Goal: Transaction & Acquisition: Purchase product/service

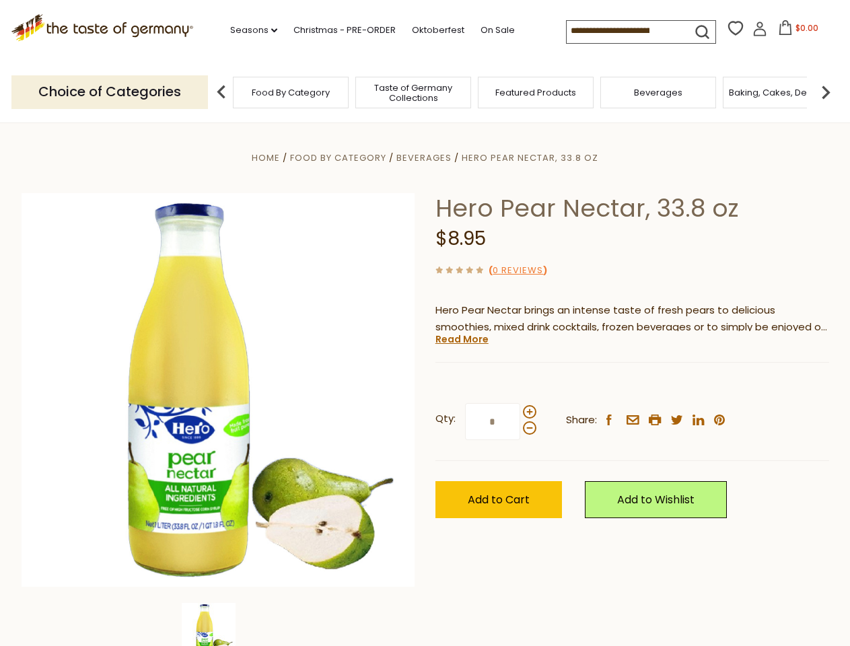
click at [425, 323] on div "Home Food By Category [GEOGRAPHIC_DATA] Hero Pear Nectar, 33.8 oz Hero Pear Nec…" at bounding box center [425, 408] width 828 height 518
click at [248, 30] on link "Seasons dropdown_arrow" at bounding box center [253, 30] width 47 height 15
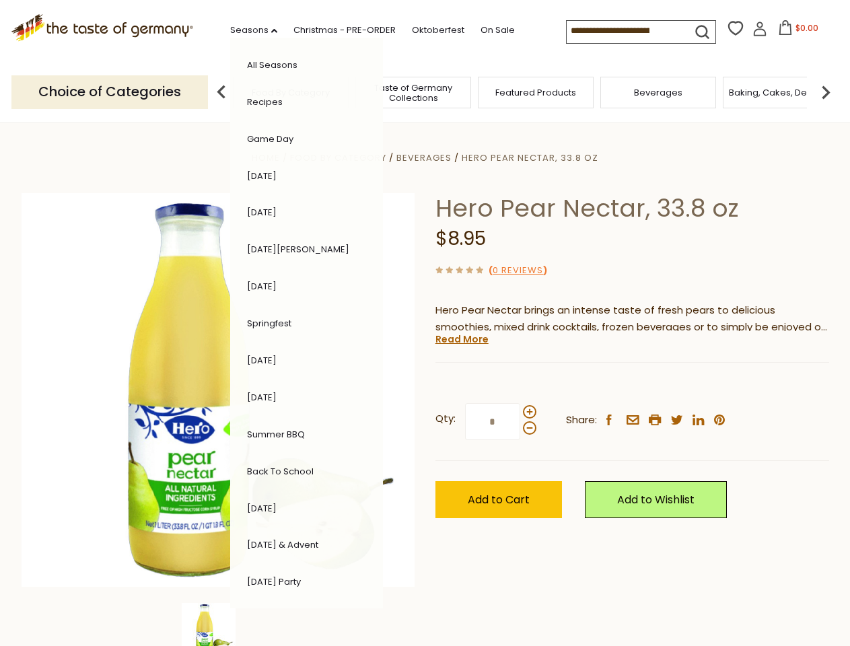
click at [795, 32] on span "$0.00" at bounding box center [806, 27] width 23 height 11
click at [230, 92] on div "All Seasons Recipes Game Day [DATE] [DATE] [DATE][PERSON_NAME] [DATE] Springfes…" at bounding box center [306, 323] width 153 height 571
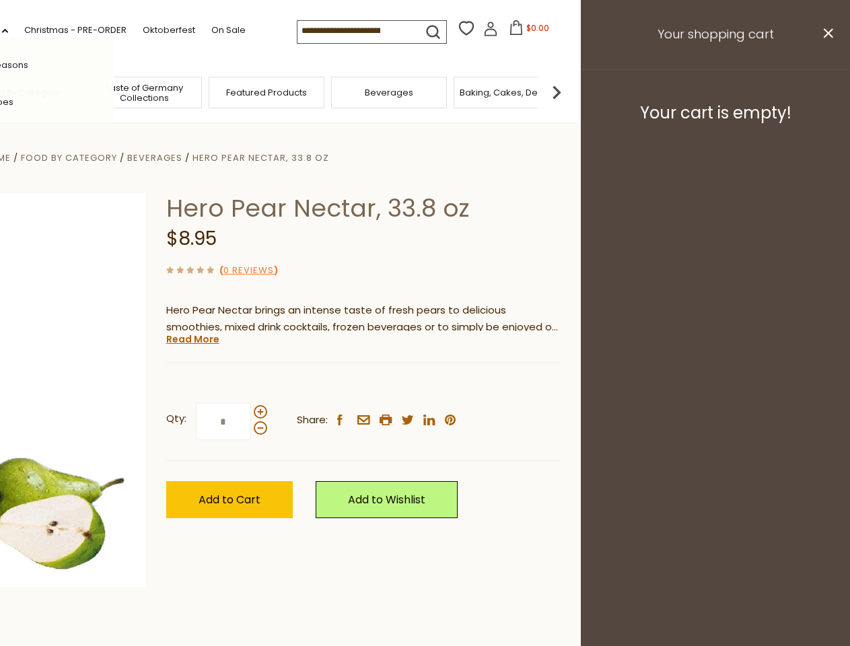
click at [425, 384] on div "Qty: * Share: facebook email printer twitter linkedin pinterest" at bounding box center [363, 422] width 394 height 78
click at [218, 625] on div "Home Food By Category [GEOGRAPHIC_DATA] Hero Pear Nectar, 33.8 oz Hero Pear Nec…" at bounding box center [156, 408] width 828 height 518
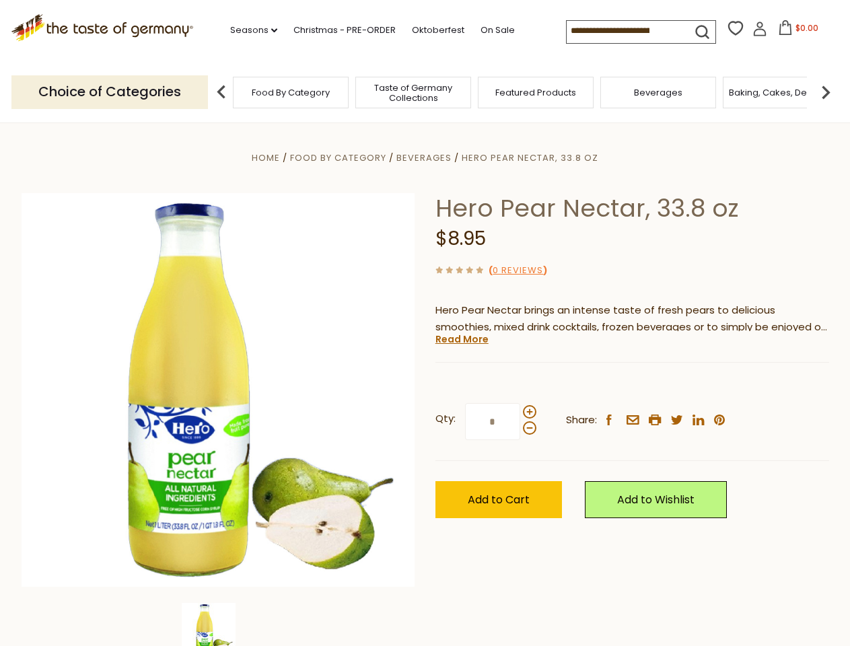
click at [218, 625] on img at bounding box center [209, 630] width 54 height 54
click at [461, 339] on link "Read More" at bounding box center [461, 338] width 53 height 13
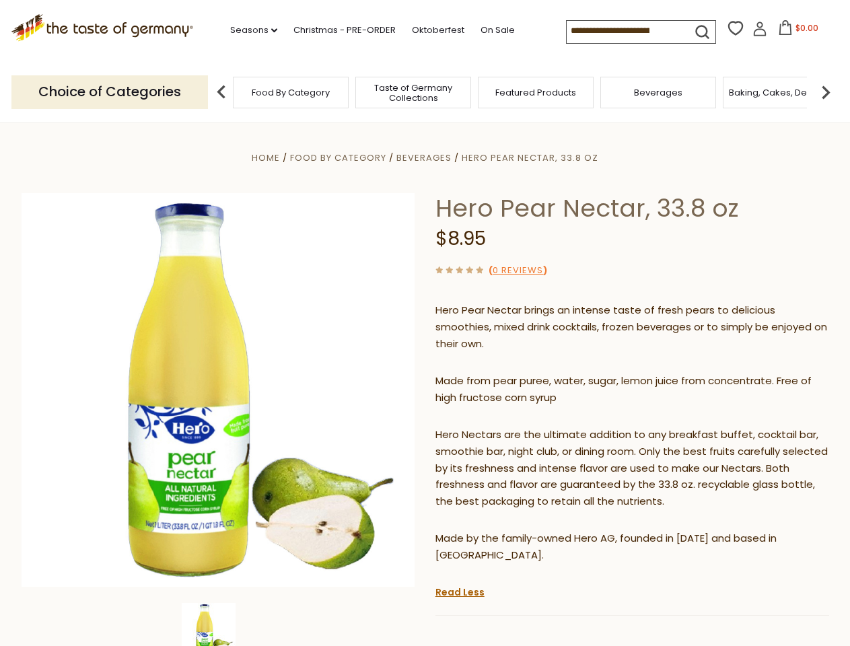
click at [529, 427] on p "Hero Nectars are the ultimate addition to any breakfast buffet, cocktail bar, s…" at bounding box center [632, 469] width 394 height 84
